Goal: Navigation & Orientation: Go to known website

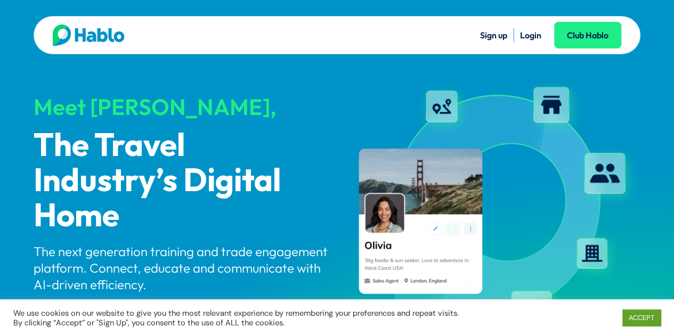
click at [522, 31] on link "Login" at bounding box center [530, 35] width 21 height 11
click at [639, 322] on link "ACCEPT" at bounding box center [641, 317] width 38 height 17
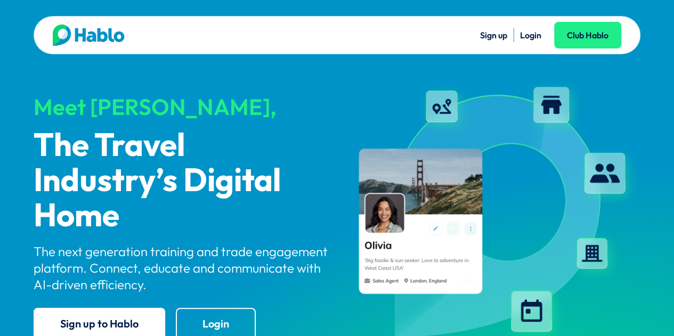
click at [525, 35] on link "Login" at bounding box center [530, 35] width 21 height 11
click at [524, 35] on link "Login" at bounding box center [530, 35] width 21 height 11
